Goal: Entertainment & Leisure: Consume media (video, audio)

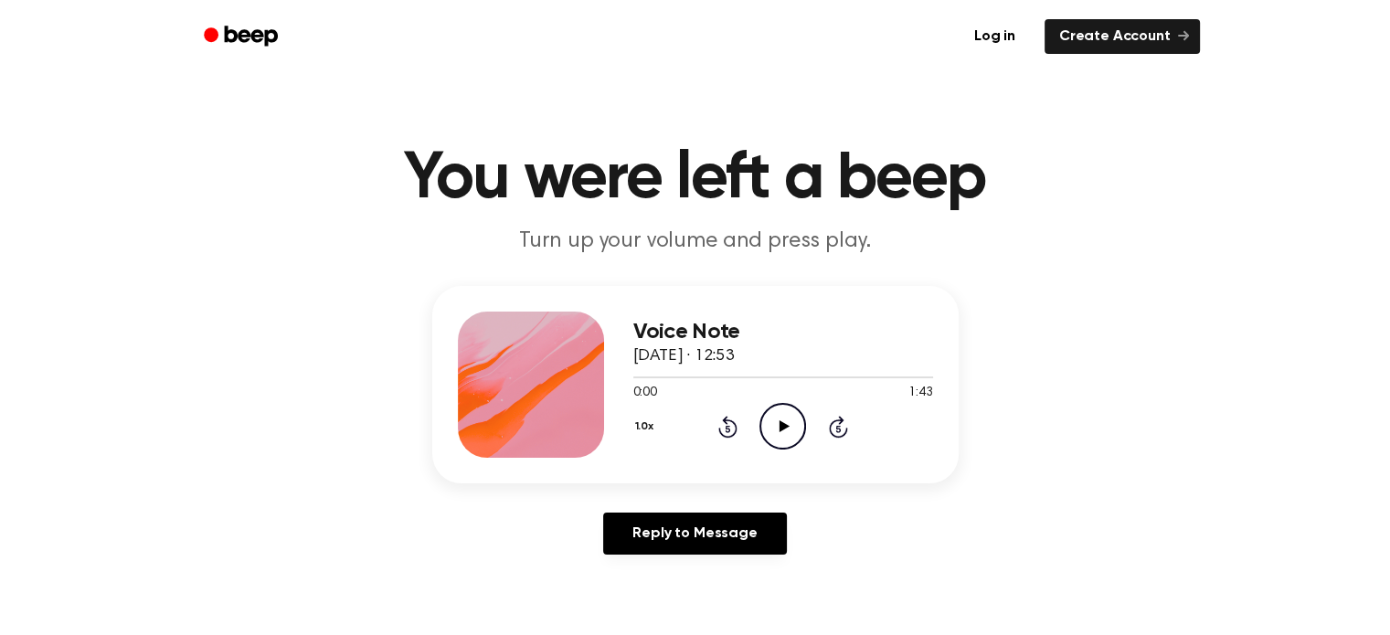
click at [780, 427] on icon at bounding box center [784, 426] width 10 height 12
click at [776, 419] on icon "Play Audio" at bounding box center [782, 426] width 47 height 47
click at [780, 423] on icon at bounding box center [784, 426] width 10 height 12
click at [787, 424] on icon "Play Audio" at bounding box center [782, 426] width 47 height 47
click at [777, 416] on icon "Play Audio" at bounding box center [782, 426] width 47 height 47
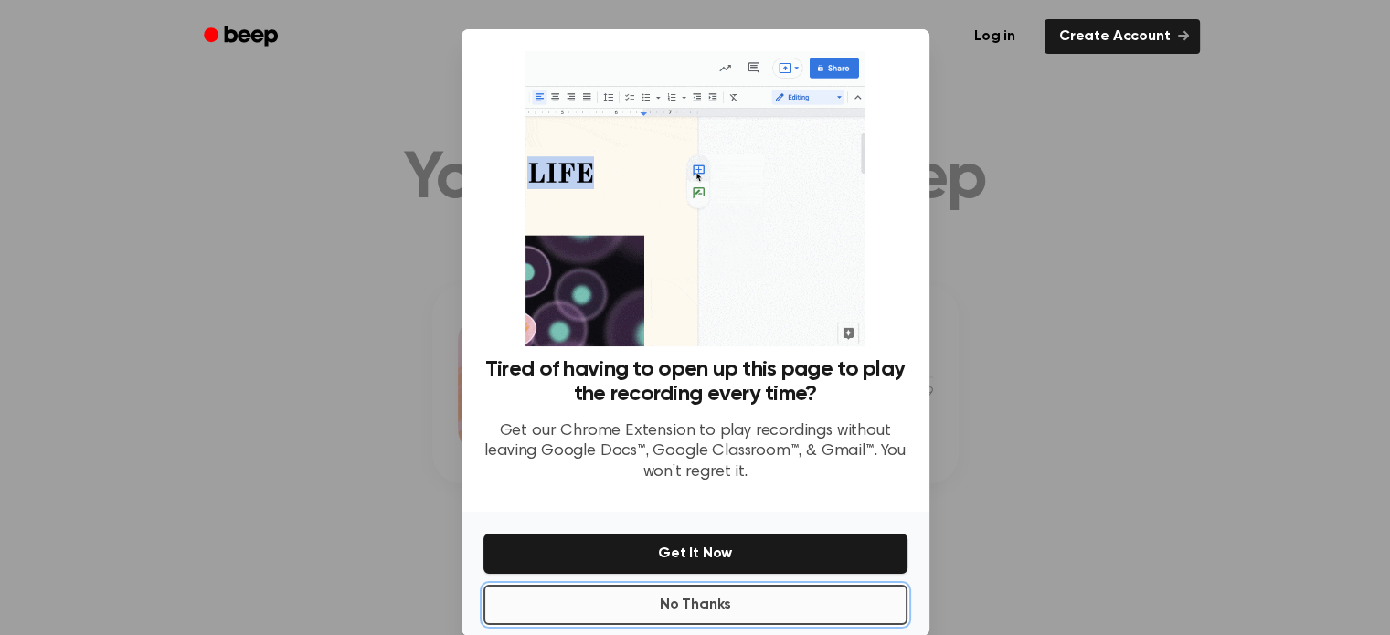
click at [838, 596] on button "No Thanks" at bounding box center [695, 605] width 424 height 40
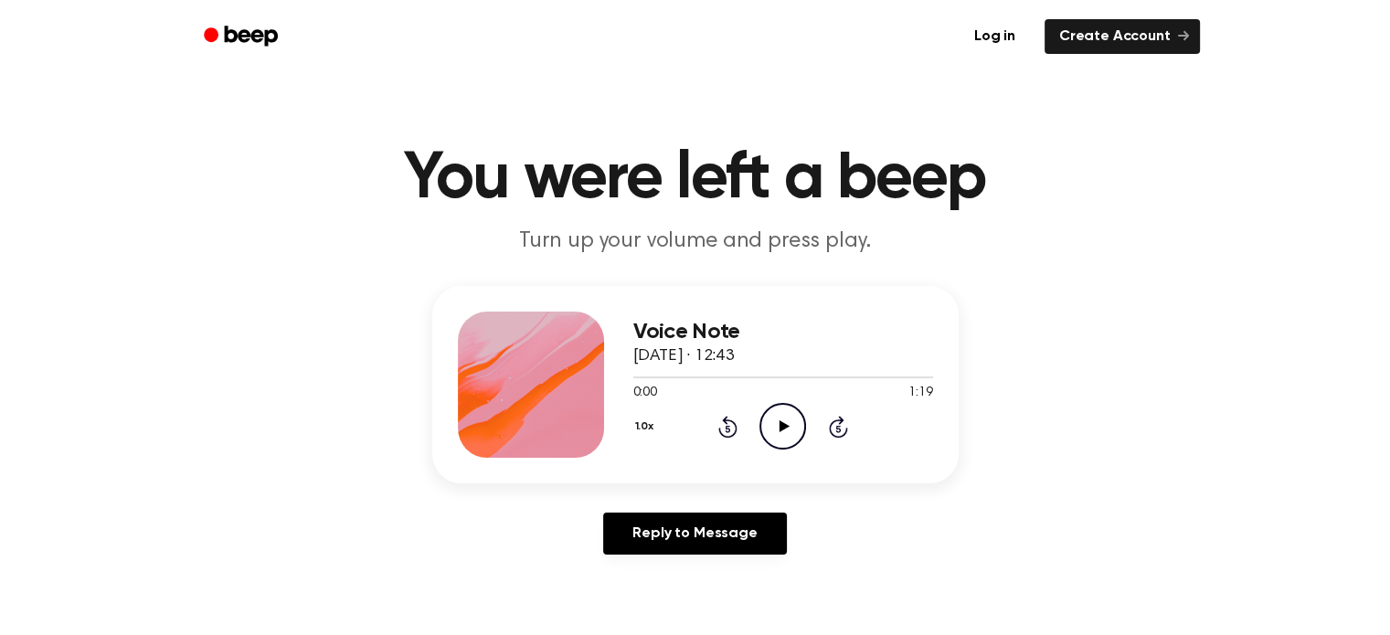
click at [790, 425] on icon "Play Audio" at bounding box center [782, 426] width 47 height 47
